Goal: Task Accomplishment & Management: Manage account settings

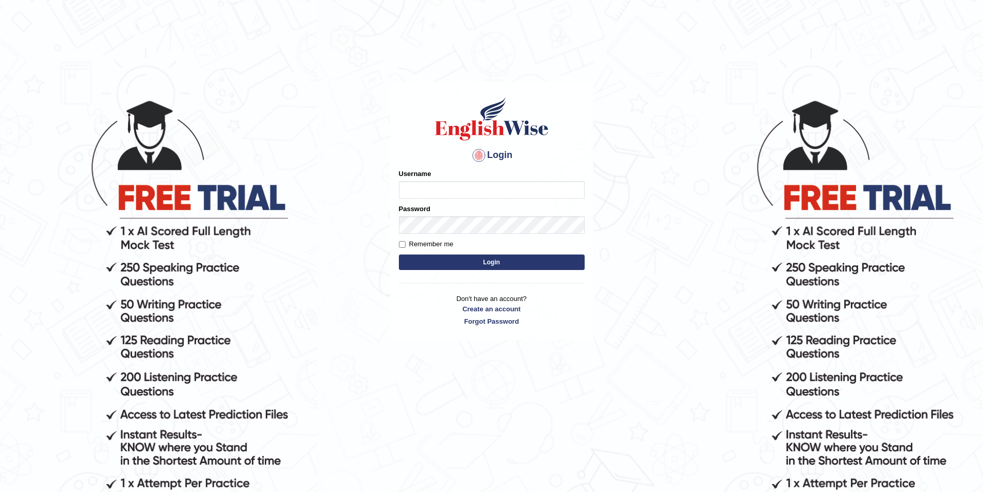
click at [421, 193] on input "Username" at bounding box center [492, 190] width 186 height 18
type input "Bondarenko"
click at [399, 254] on button "Login" at bounding box center [492, 261] width 186 height 15
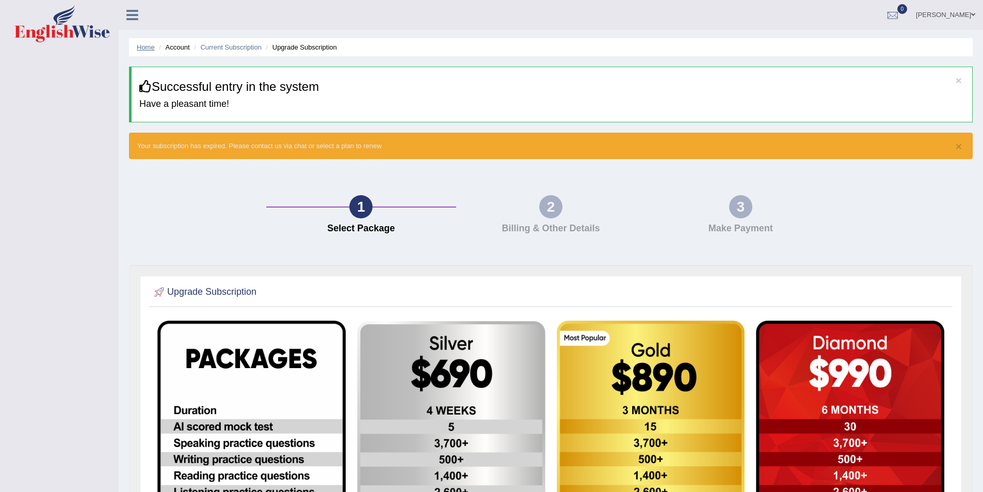
click at [143, 51] on link "Home" at bounding box center [146, 47] width 18 height 8
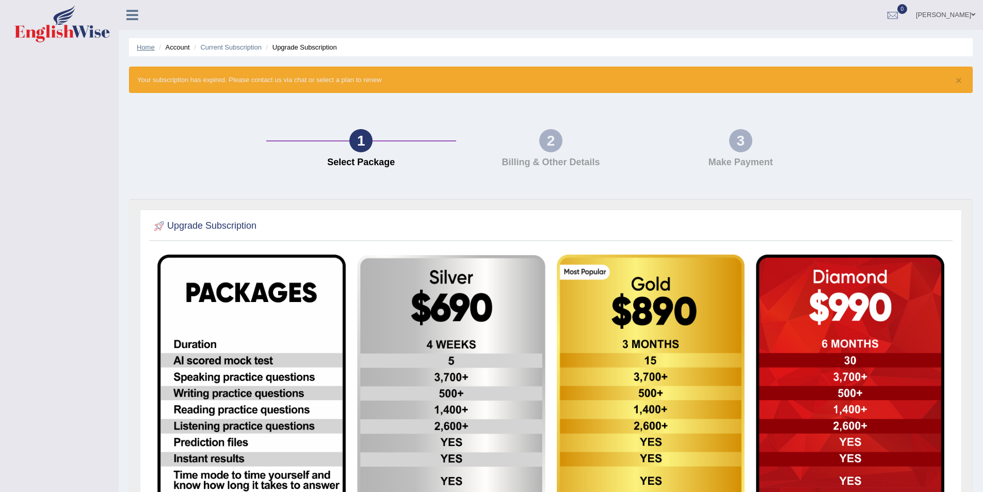
click at [146, 47] on link "Home" at bounding box center [146, 47] width 18 height 8
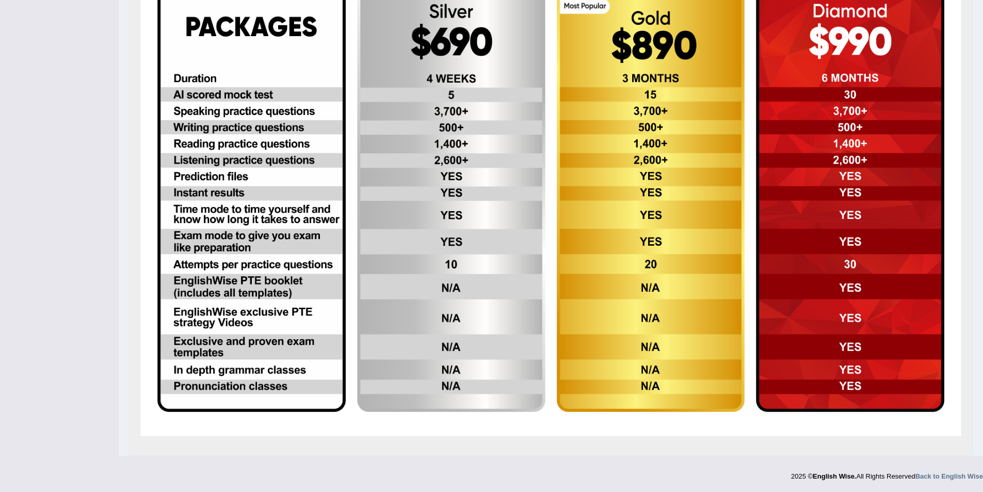
scroll to position [214, 0]
